Goal: Find specific page/section: Find specific page/section

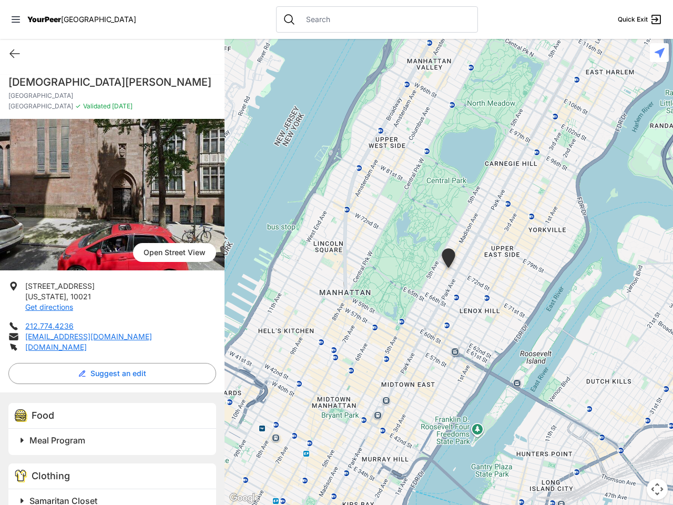
click at [16, 19] on icon at bounding box center [16, 19] width 8 height 6
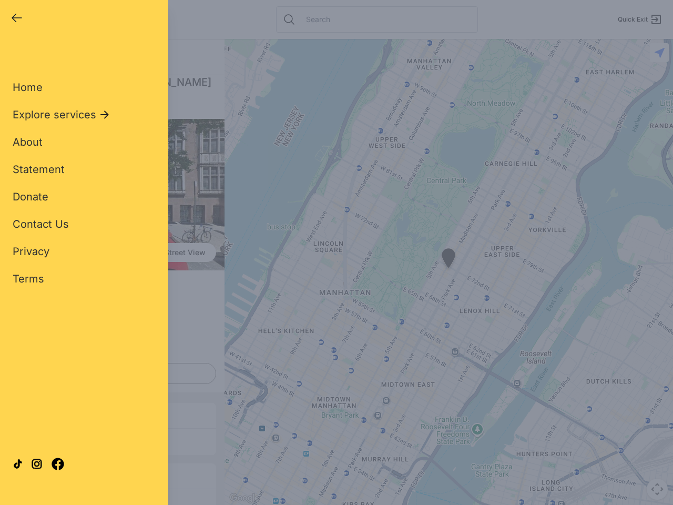
click at [15, 54] on div "Home Explore services About Statement Donate Contact Us Privacy Terms" at bounding box center [84, 166] width 143 height 240
click at [109, 373] on div "Single Adult Families Soup Kitchen Food Pantry Toiletries Restrooms Showers Lau…" at bounding box center [84, 240] width 143 height 389
click at [22, 440] on div at bounding box center [84, 463] width 143 height 57
click at [114, 440] on div at bounding box center [84, 463] width 143 height 57
click at [22, 499] on div "Close panel YourPeer [GEOGRAPHIC_DATA] Quick Exit Single Adult Families Soup Ki…" at bounding box center [84, 252] width 168 height 505
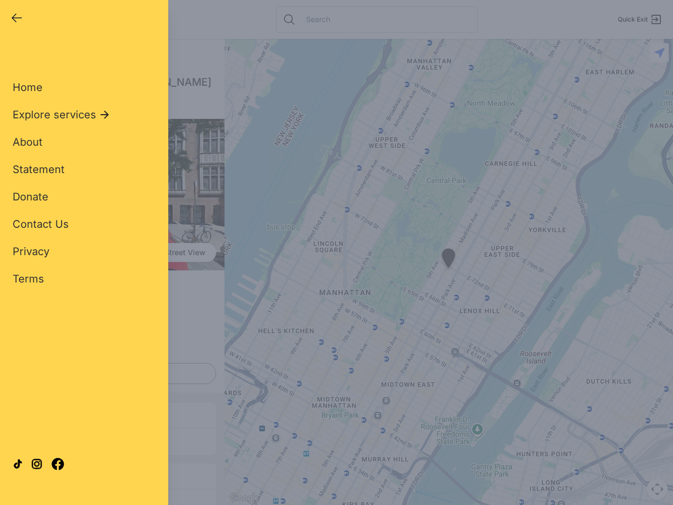
click at [114, 499] on div "Close panel YourPeer [GEOGRAPHIC_DATA] Quick Exit Single Adult Families Soup Ki…" at bounding box center [84, 252] width 168 height 505
click at [448, 272] on div "Close panel YourPeer [GEOGRAPHIC_DATA] Quick Exit Single Adult Families Soup Ki…" at bounding box center [336, 252] width 673 height 505
